Goal: Task Accomplishment & Management: Use online tool/utility

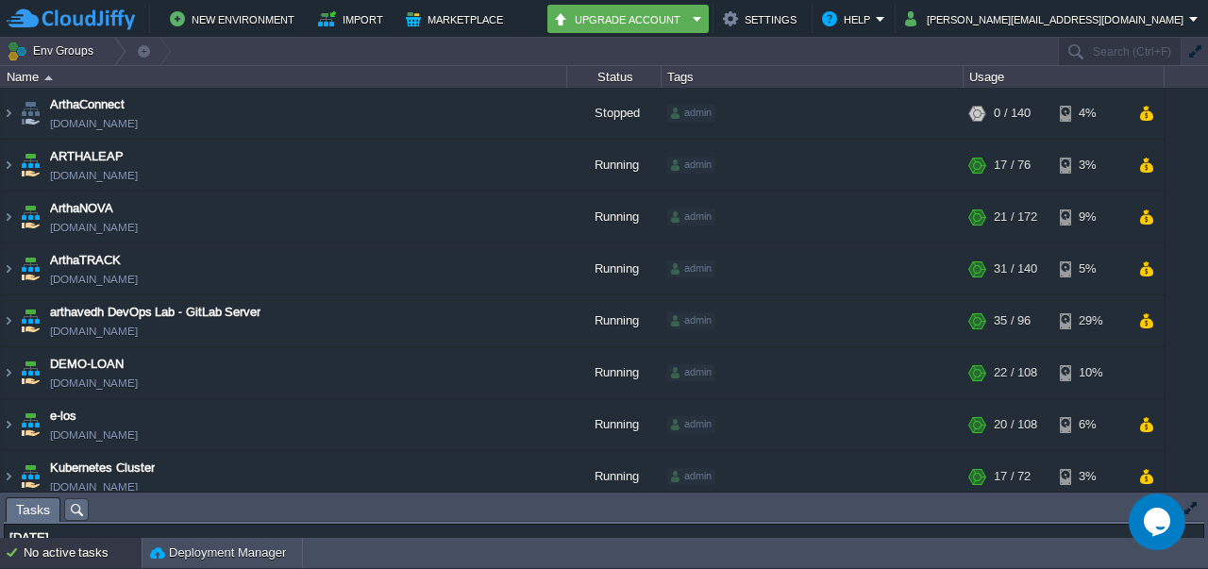
scroll to position [389, 0]
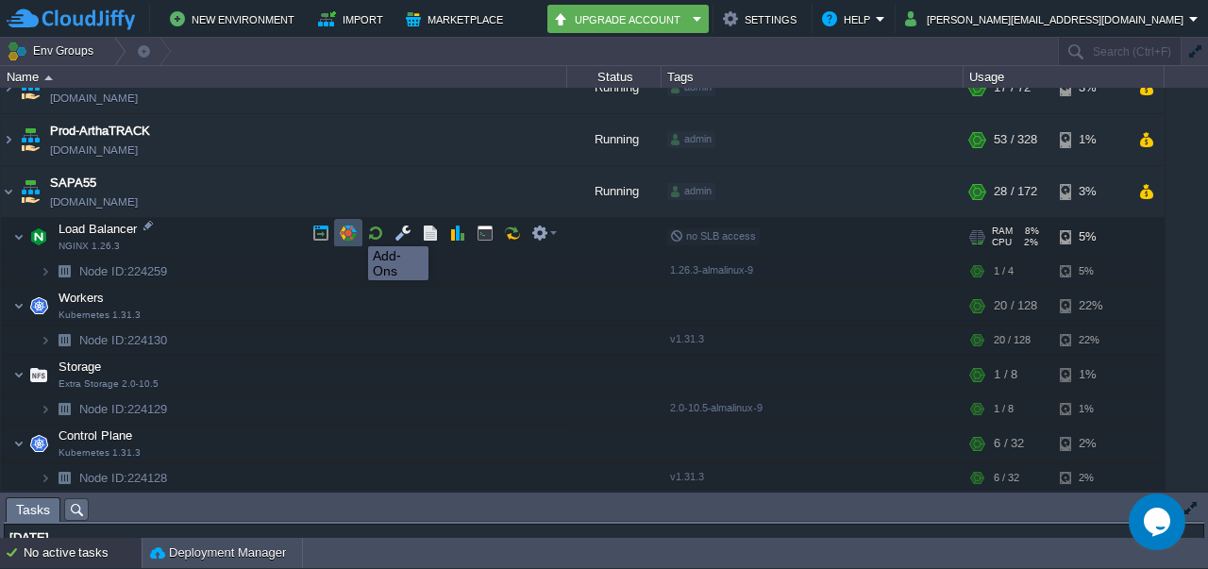
click at [354, 229] on button "button" at bounding box center [348, 233] width 17 height 17
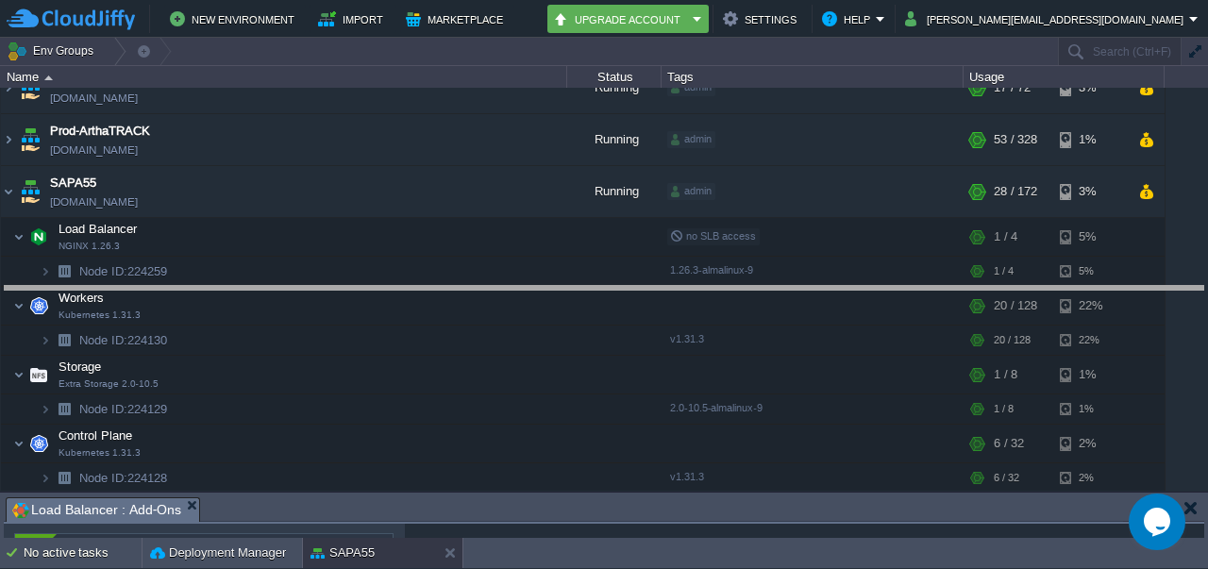
drag, startPoint x: 249, startPoint y: 507, endPoint x: 359, endPoint y: 199, distance: 326.6
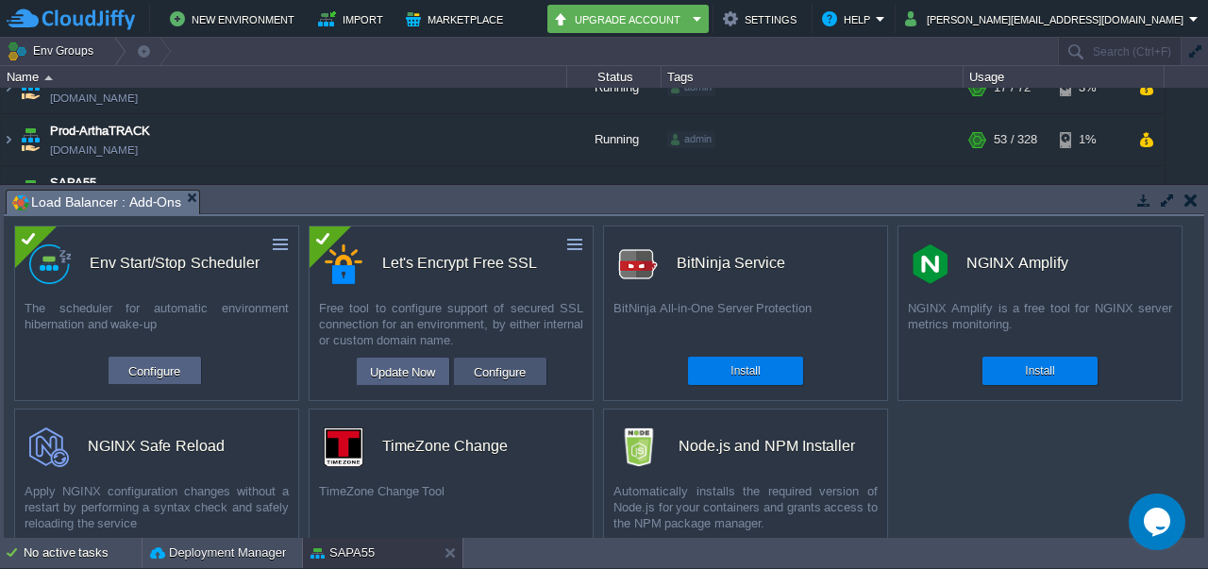
click at [506, 366] on button "Configure" at bounding box center [499, 372] width 63 height 23
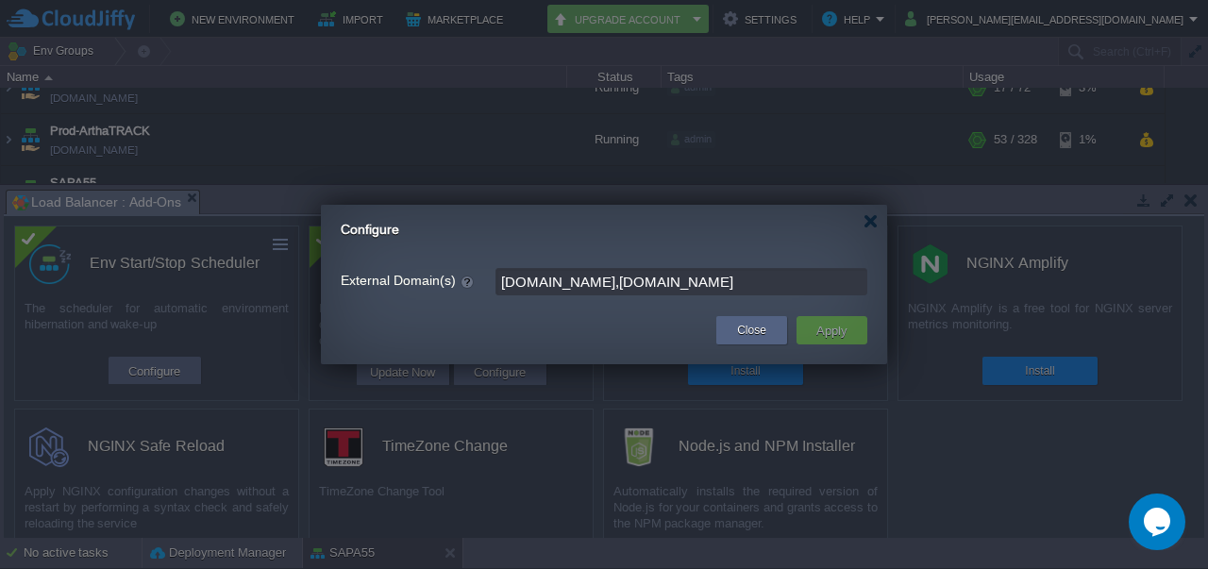
drag, startPoint x: 632, startPoint y: 279, endPoint x: 831, endPoint y: 305, distance: 200.8
click at [831, 305] on div "External Domain(s) [DOMAIN_NAME],[DOMAIN_NAME]" at bounding box center [604, 274] width 566 height 62
paste input "[DOMAIN_NAME]"
type input "[DOMAIN_NAME], [DOMAIN_NAME]"
click at [838, 328] on button "Apply" at bounding box center [832, 330] width 42 height 23
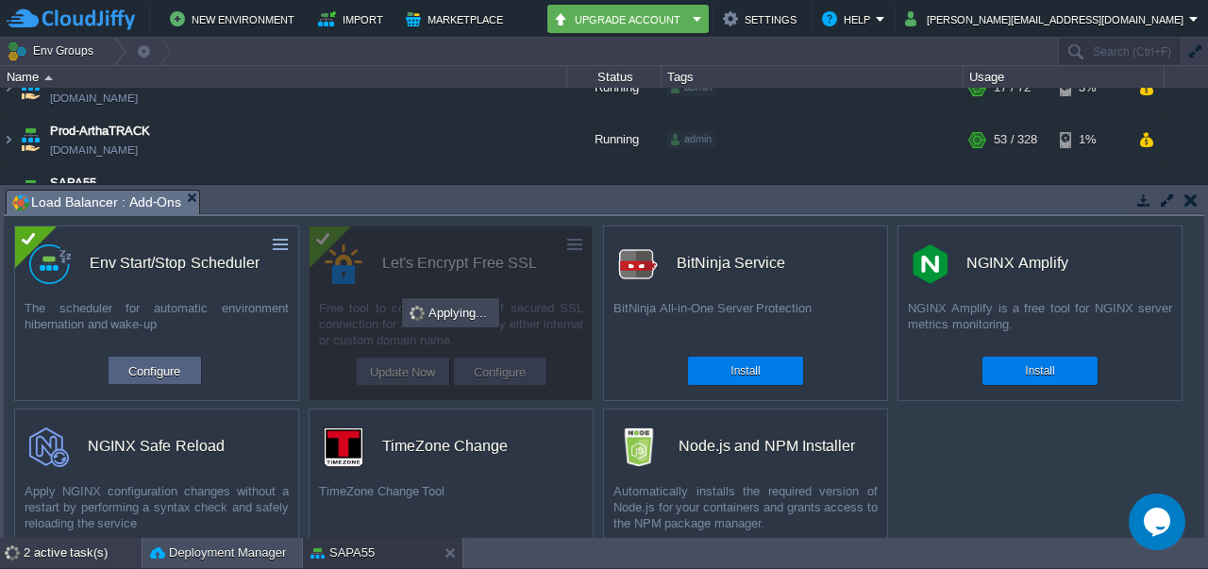
click at [70, 562] on div "2 active task(s)" at bounding box center [83, 553] width 118 height 30
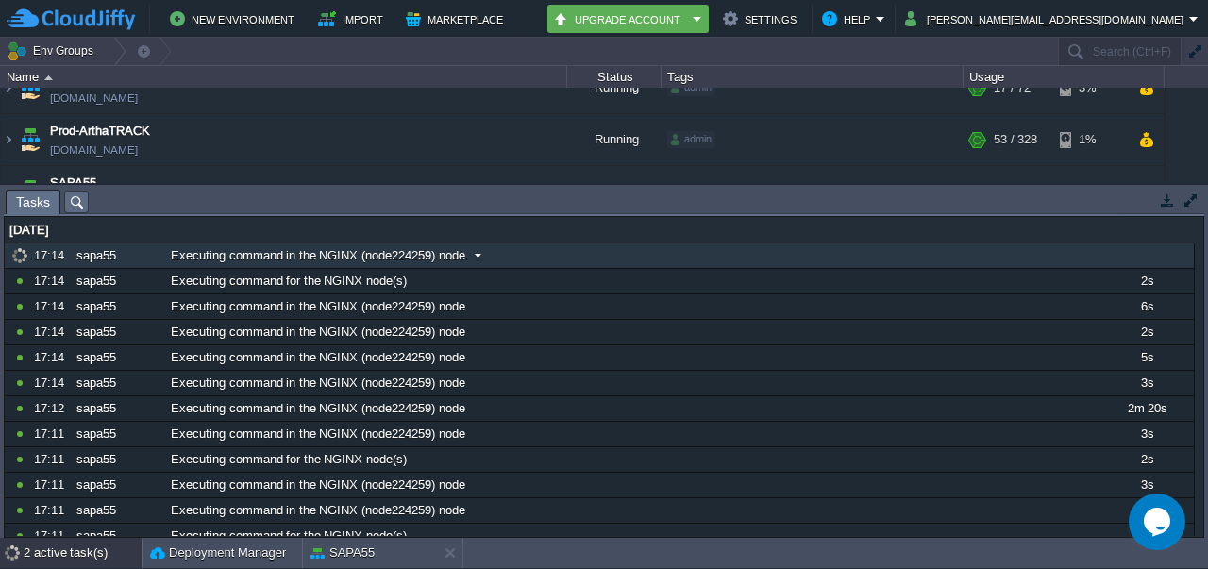
click at [55, 258] on div "17:14" at bounding box center [52, 255] width 36 height 25
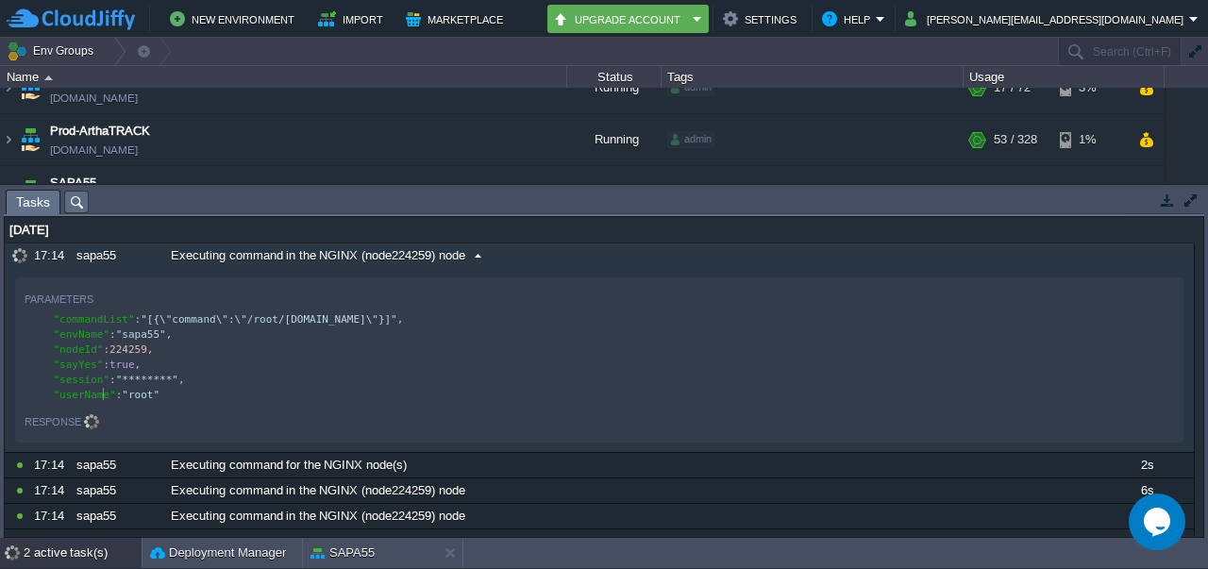
click at [102, 401] on div "xxxxxxxxxx "commandList" : "[{\"command\":\"/root/[DOMAIN_NAME]\"}]" , "envName…" at bounding box center [603, 358] width 1156 height 98
type textarea ""********","
click at [136, 390] on div "x "commandList" : "[{\"command\":\"/root/[DOMAIN_NAME]\"}]" , "envName" : "sapa…" at bounding box center [603, 357] width 1156 height 91
type textarea "root"
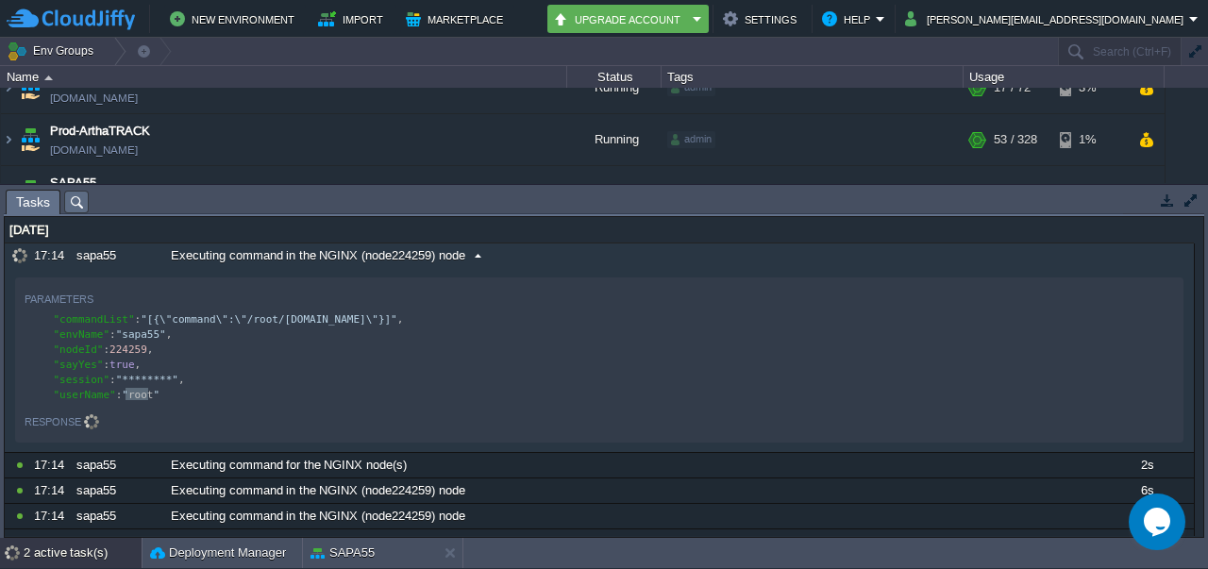
click at [113, 360] on div "x "commandList" : "[{\"command\":\"/root/[DOMAIN_NAME]\"}]" , "envName" : "sapa…" at bounding box center [603, 357] width 1156 height 91
type textarea "true"
click at [109, 341] on div "x "commandList" : "[{\"command\":\"/root/[DOMAIN_NAME]\"}]" , "envName" : "sapa…" at bounding box center [603, 357] width 1156 height 91
click at [125, 329] on div "x "commandList" : "[{\"command\":\"/root/[DOMAIN_NAME]\"}]" , "envName" : "sapa…" at bounding box center [603, 357] width 1156 height 91
type textarea "sapa55"
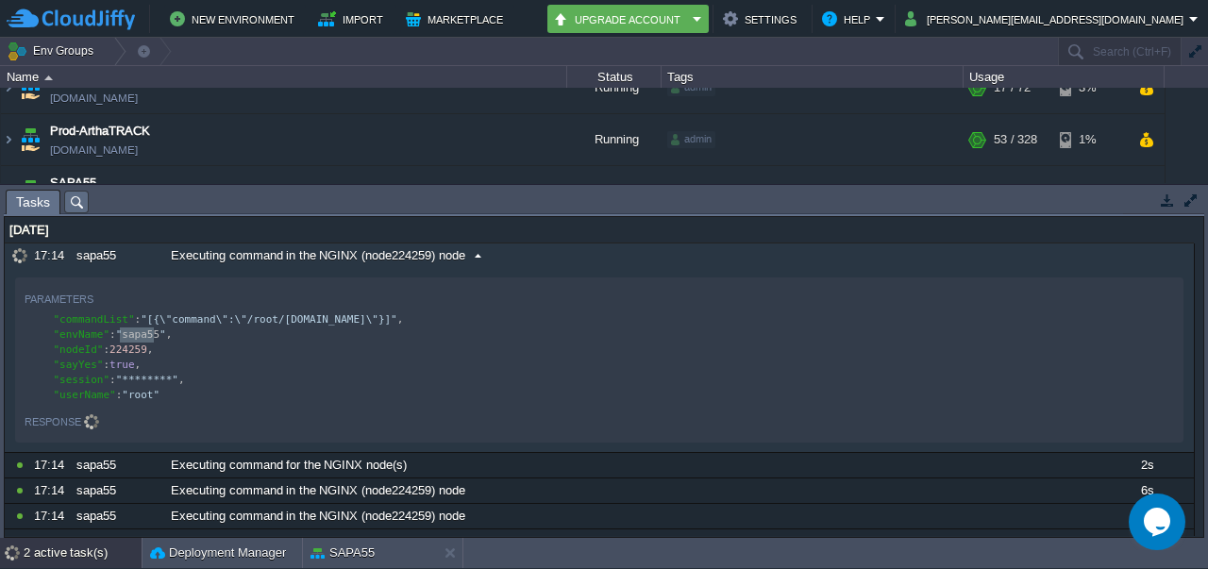
click at [153, 309] on div "x "commandList" : "[{\"command\":\"/root/[DOMAIN_NAME]\"}]" , "envName" : " sap…" at bounding box center [603, 358] width 1156 height 98
click at [153, 309] on div "x "commandList" : "[{\"command\":\"/root/[DOMAIN_NAME]\"}]" , "envName" : "sapa…" at bounding box center [603, 358] width 1156 height 98
type textarea "command"
type textarea "\":\"/"
click at [262, 307] on div "Parameters" at bounding box center [599, 298] width 1149 height 22
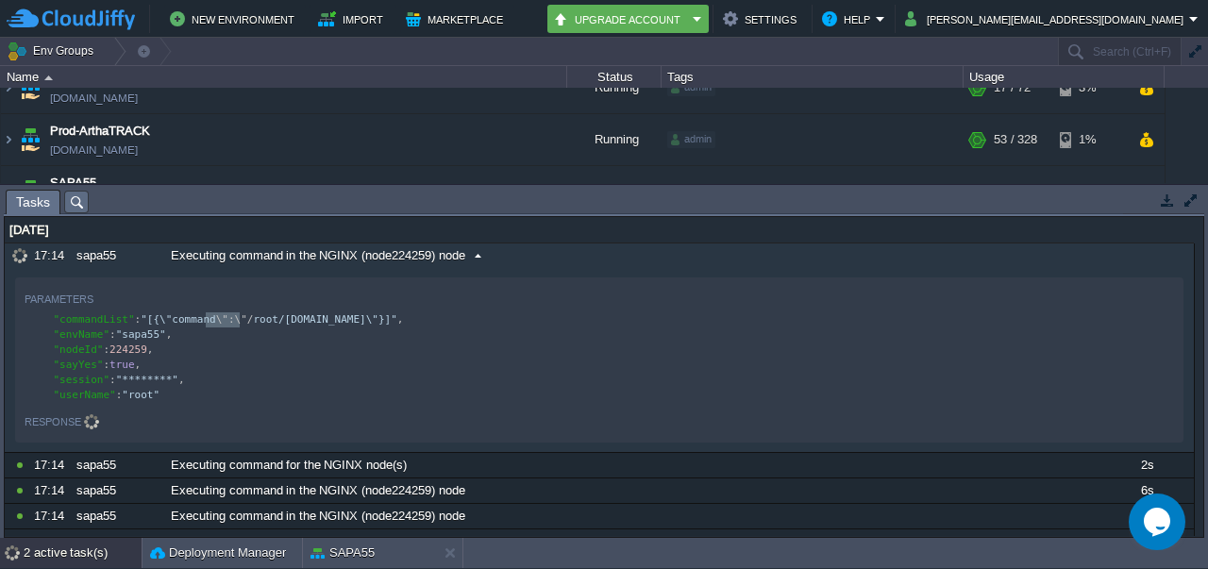
click at [262, 307] on div "Parameters" at bounding box center [599, 298] width 1149 height 22
click at [270, 310] on div "x "commandList" : "[{\"command \":\"/ root/[DOMAIN_NAME]\"}]" , "envName" : "sa…" at bounding box center [603, 358] width 1156 height 98
click at [270, 310] on div "x "commandList" : "[{\"command\":\"/root/[DOMAIN_NAME]\"}]" , "envName" : "sapa…" at bounding box center [603, 358] width 1156 height 98
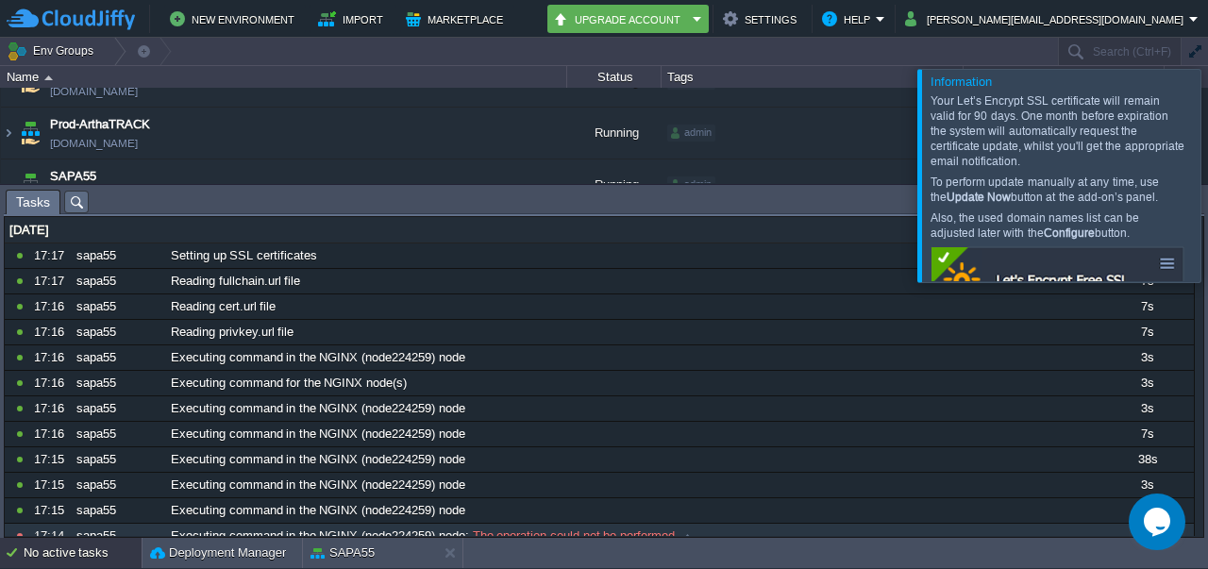
scroll to position [222, 0]
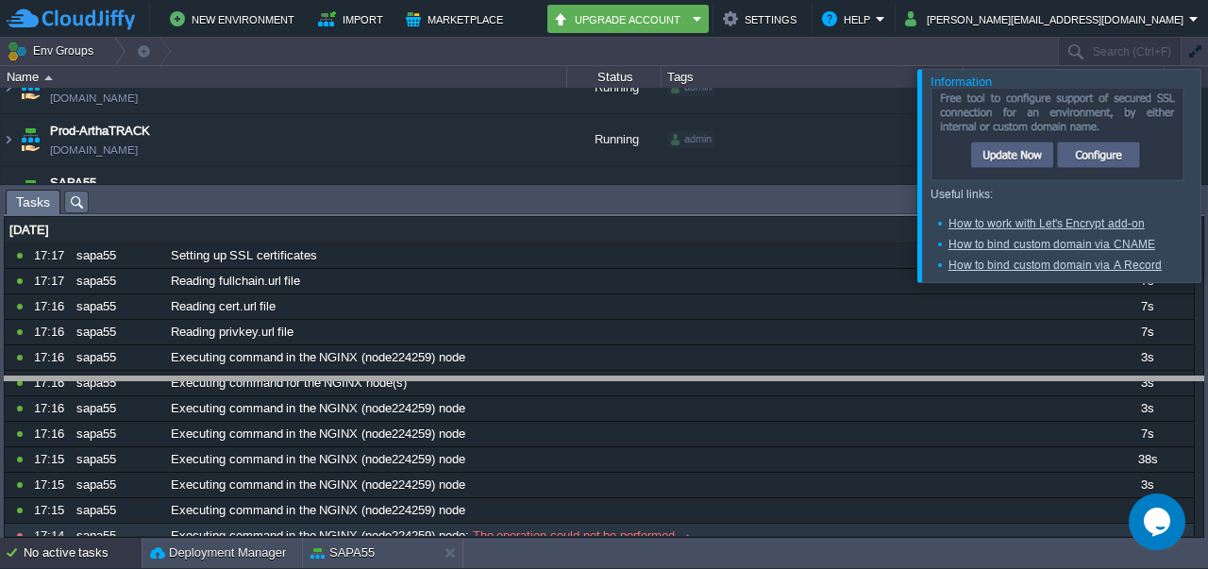
drag, startPoint x: 831, startPoint y: 195, endPoint x: 865, endPoint y: 389, distance: 196.6
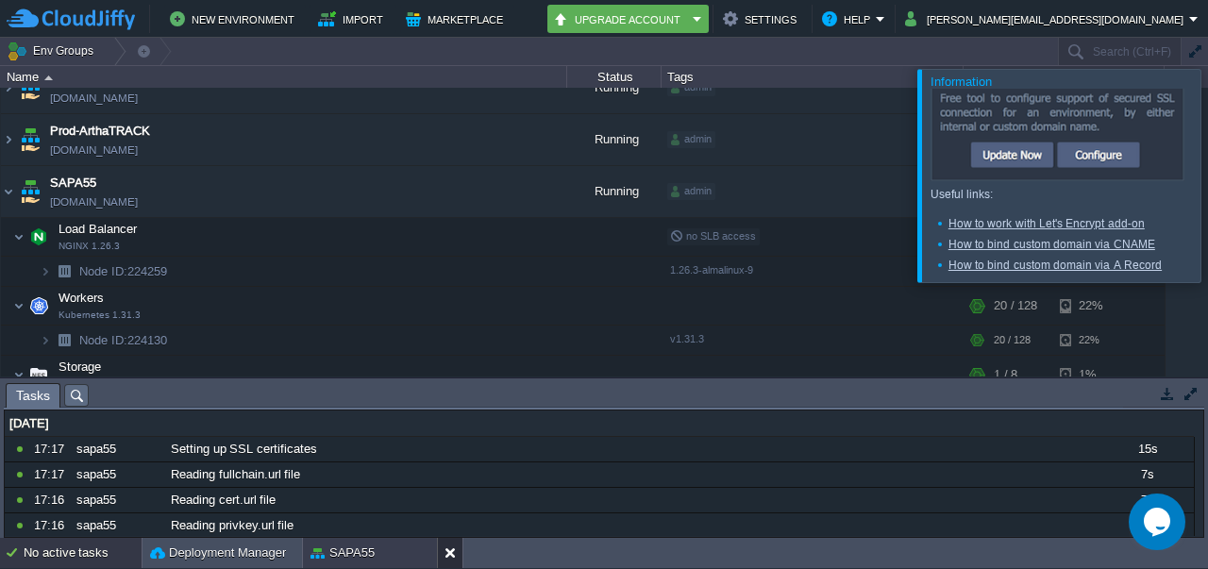
click at [451, 548] on button at bounding box center [454, 553] width 19 height 19
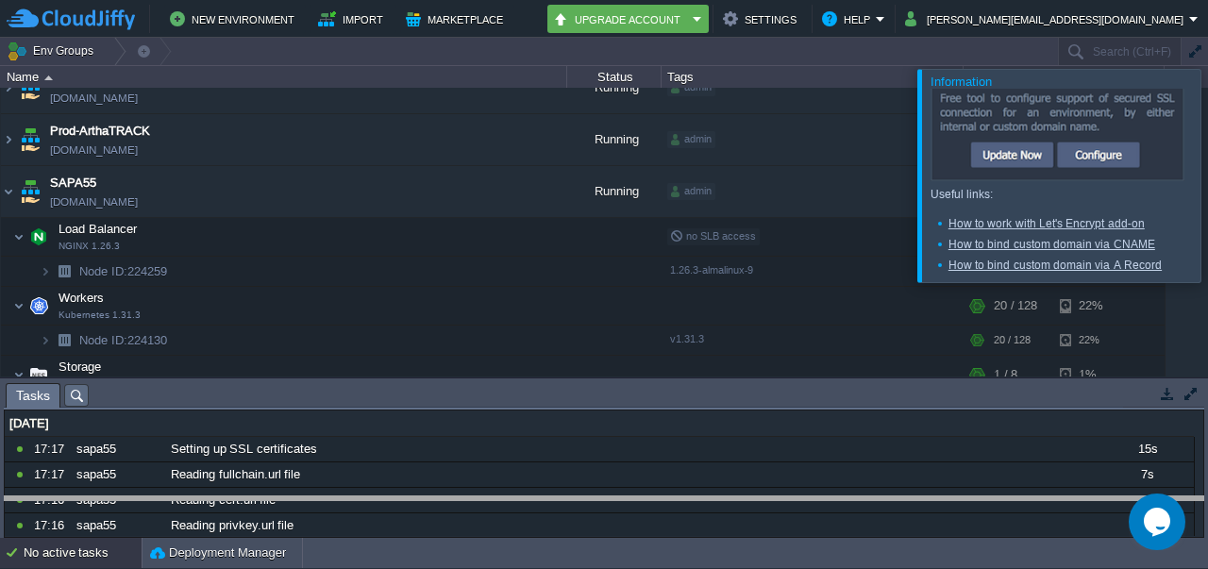
drag, startPoint x: 366, startPoint y: 389, endPoint x: 472, endPoint y: 596, distance: 233.0
click at [472, 568] on html "New Environment Import Marketplace Bonus ₹0.00 Upgrade Account Settings Help [P…" at bounding box center [604, 284] width 1208 height 569
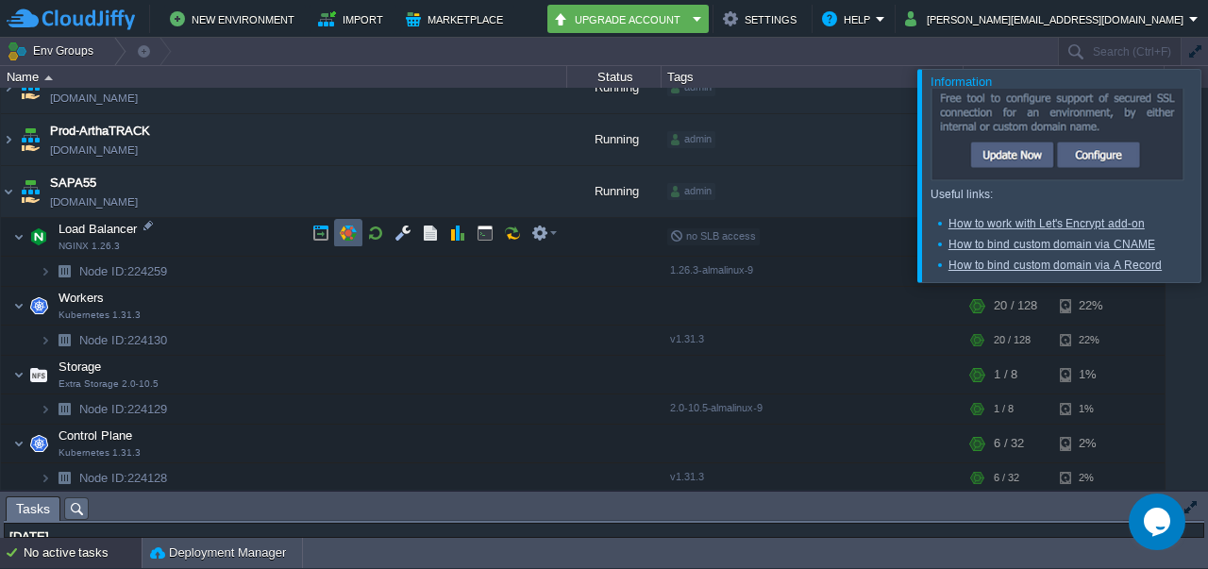
click at [342, 240] on button "button" at bounding box center [348, 233] width 17 height 17
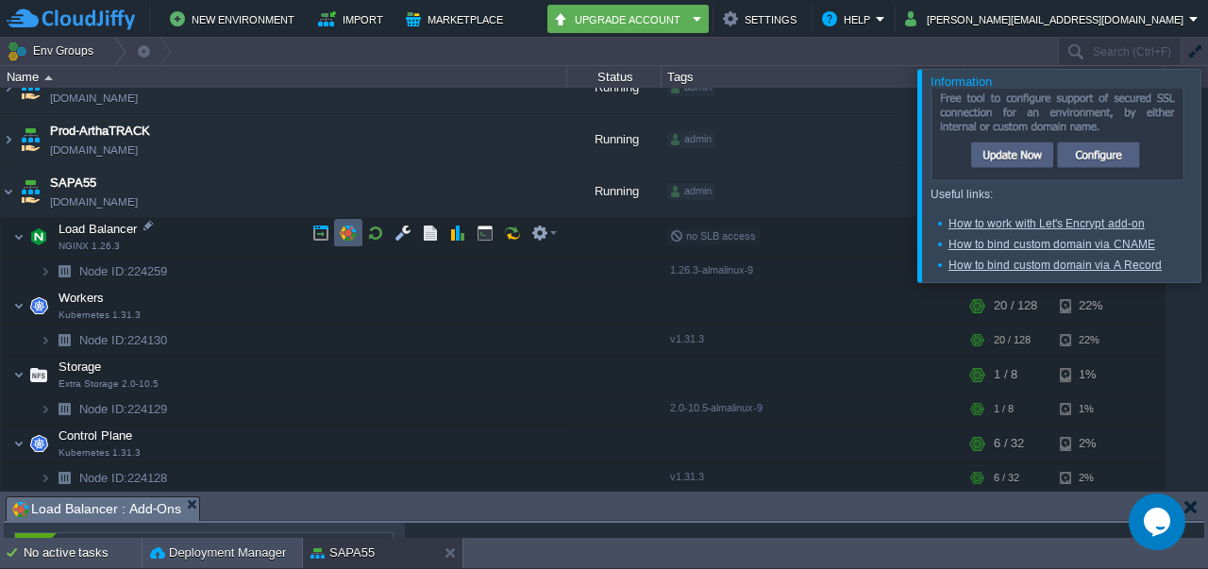
click at [353, 243] on td at bounding box center [348, 233] width 28 height 28
click at [347, 230] on button "button" at bounding box center [348, 233] width 17 height 17
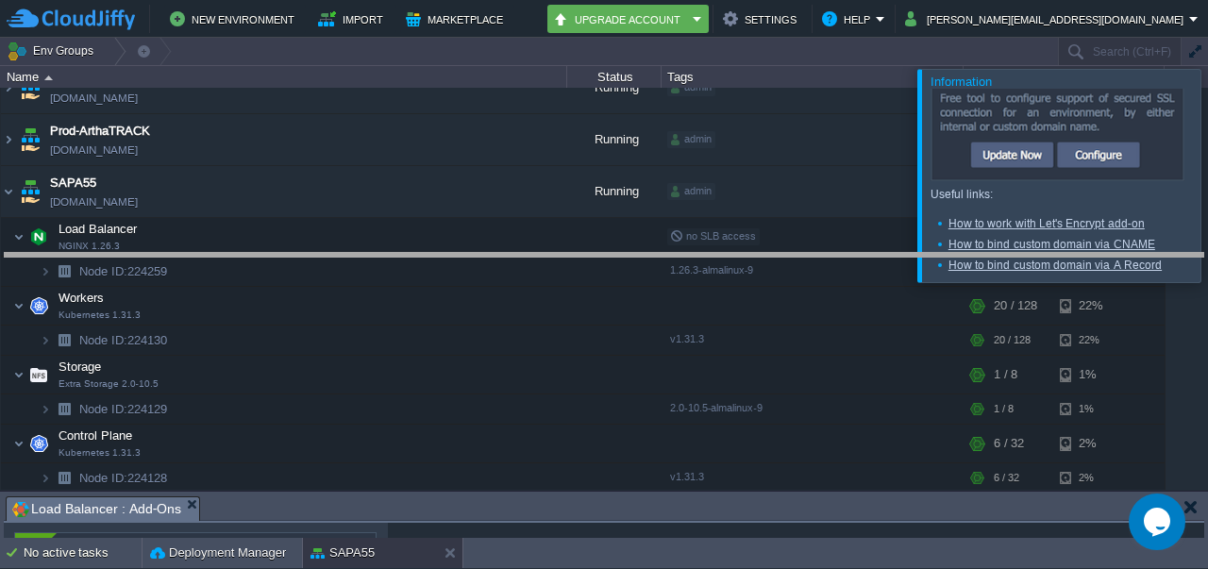
drag, startPoint x: 419, startPoint y: 506, endPoint x: 443, endPoint y: 271, distance: 236.2
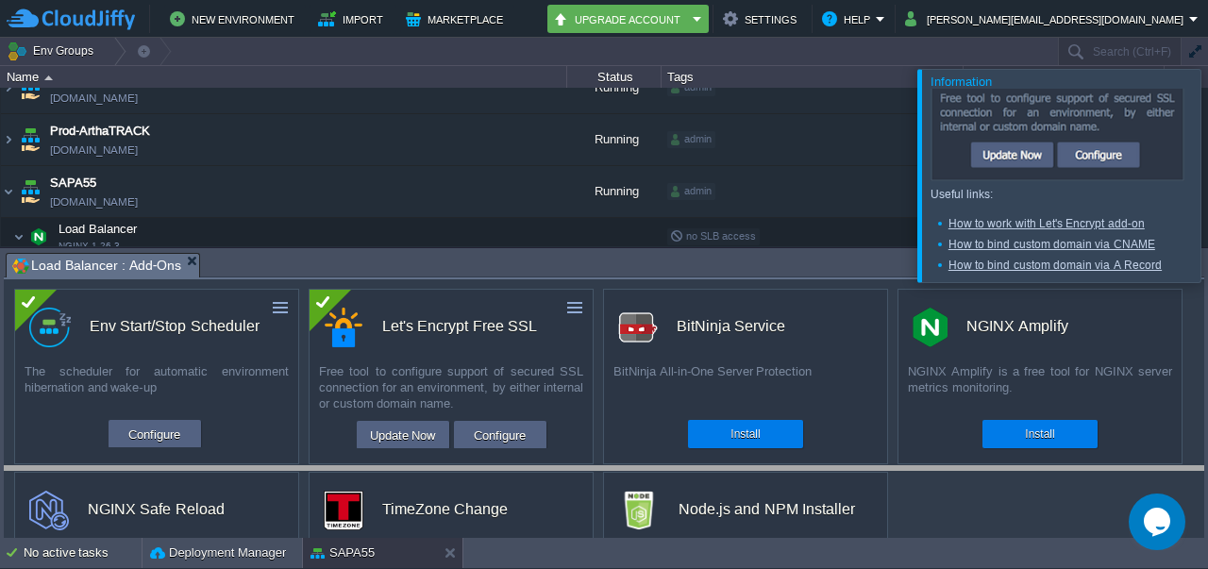
drag, startPoint x: 548, startPoint y: 269, endPoint x: 578, endPoint y: 484, distance: 217.2
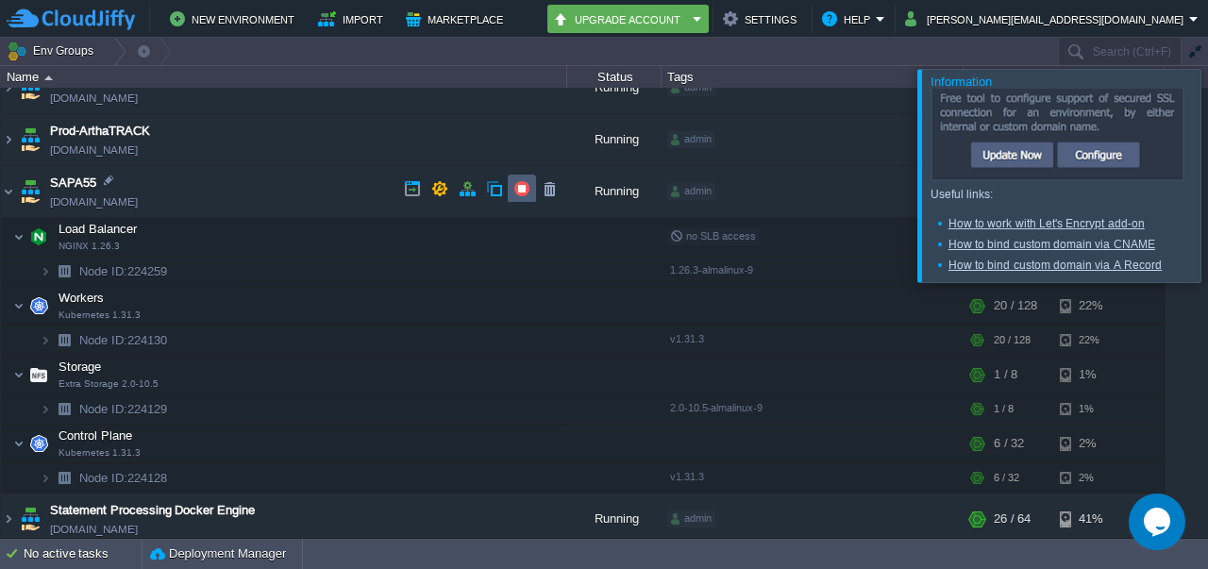
click at [518, 192] on button "button" at bounding box center [521, 188] width 17 height 17
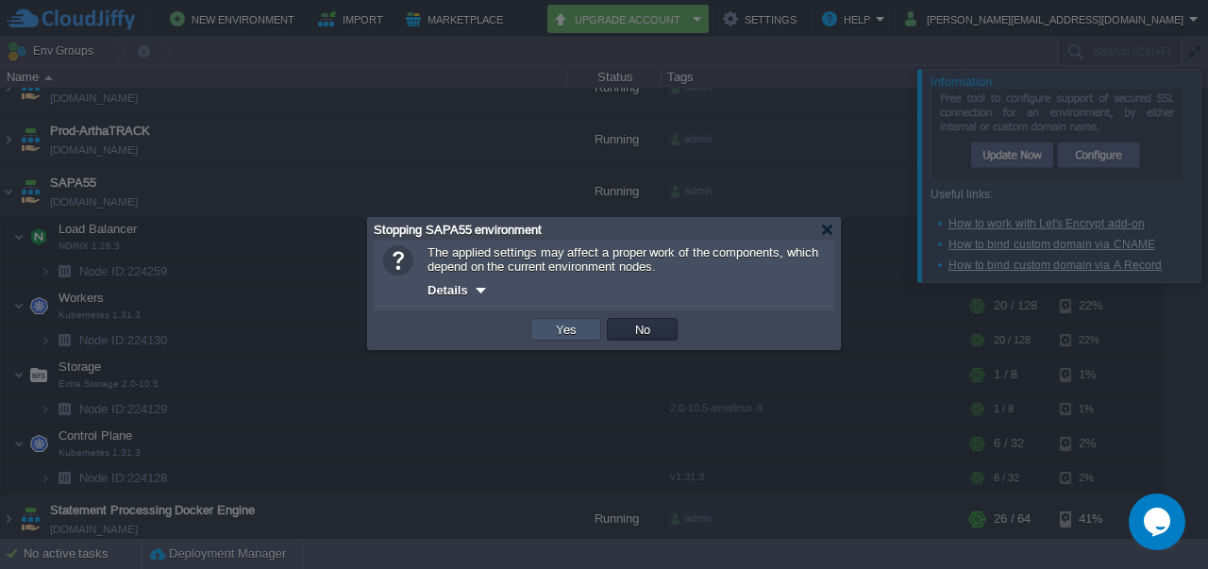
click at [574, 338] on button "Yes" at bounding box center [566, 329] width 32 height 17
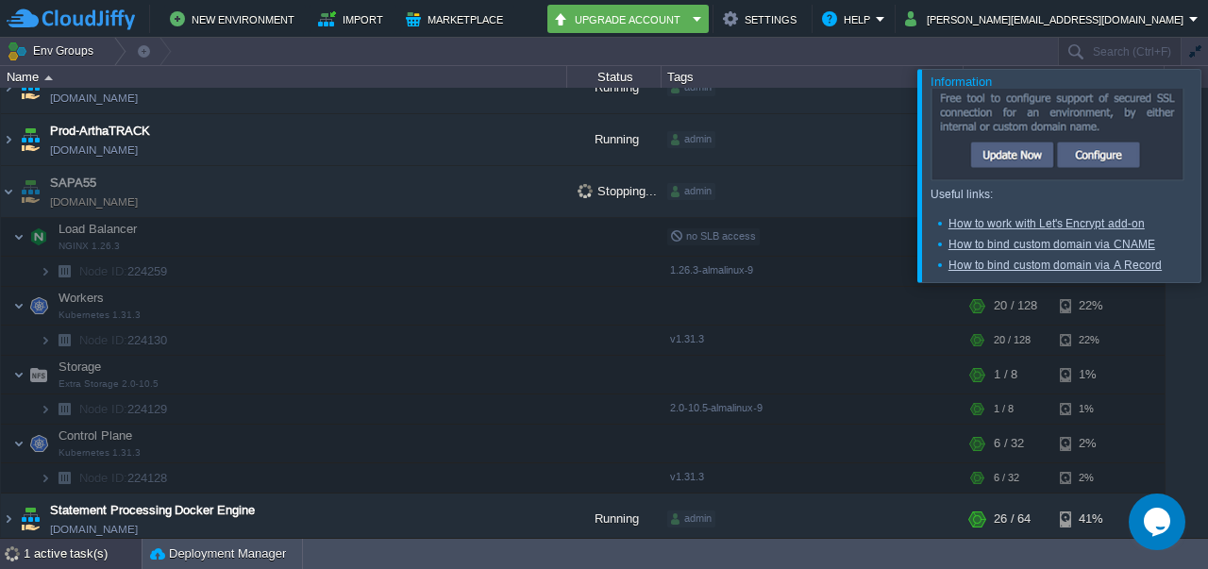
click at [46, 544] on div "1 active task(s)" at bounding box center [83, 554] width 118 height 30
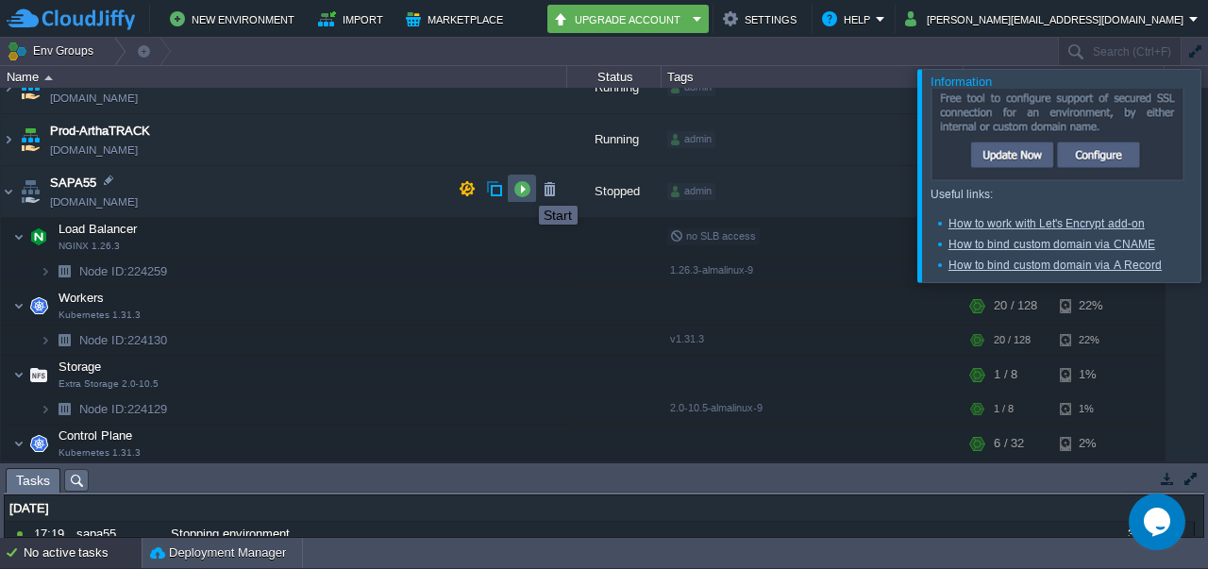
click at [525, 189] on button "button" at bounding box center [521, 188] width 17 height 17
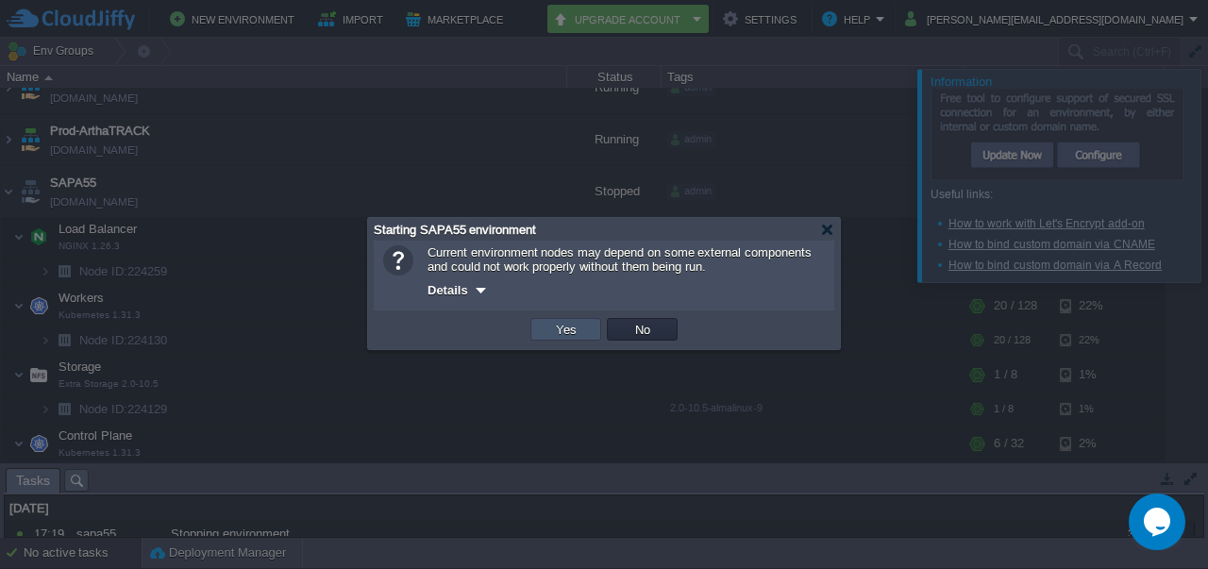
click at [571, 337] on button "Yes" at bounding box center [566, 329] width 32 height 17
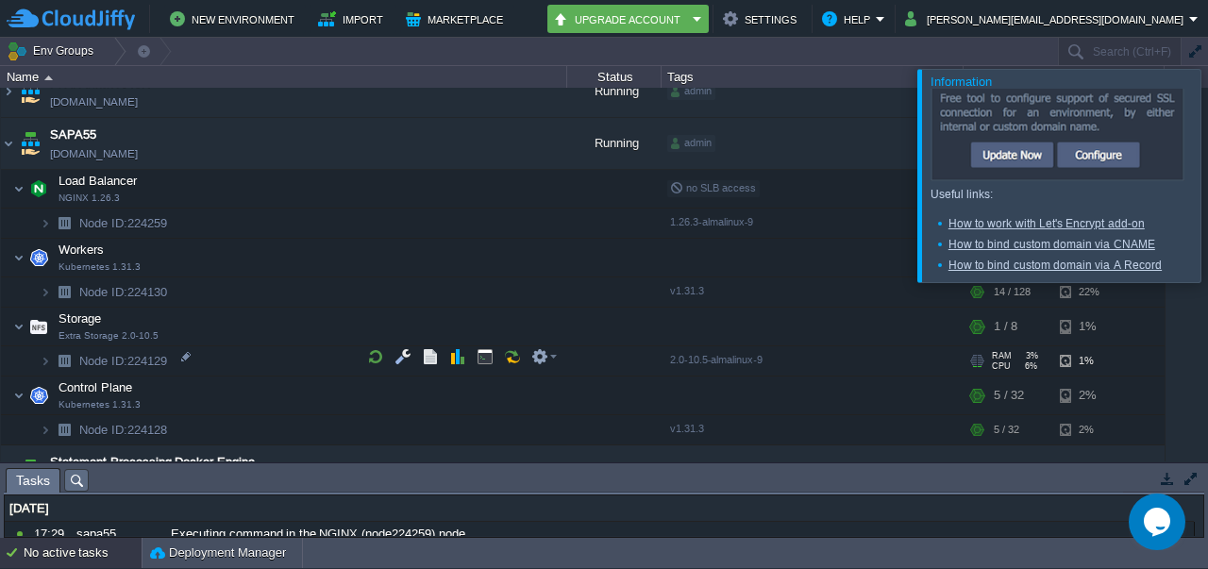
scroll to position [466, 0]
